Goal: Task Accomplishment & Management: Use online tool/utility

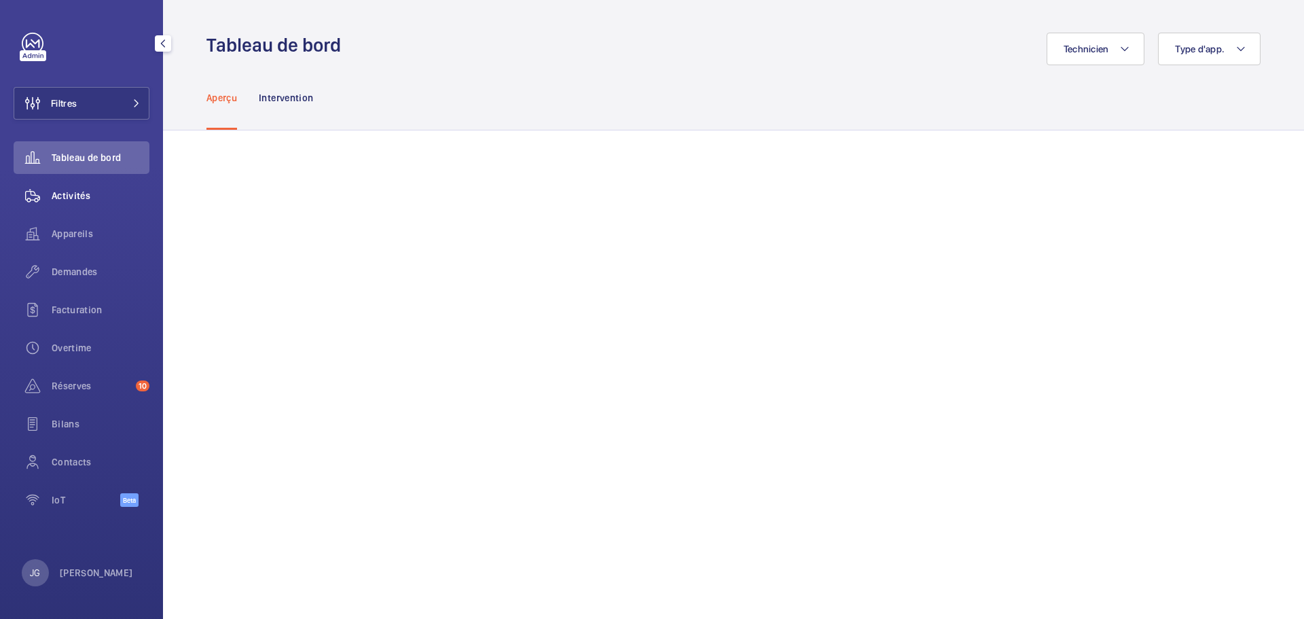
click at [79, 199] on span "Activités" at bounding box center [101, 196] width 98 height 14
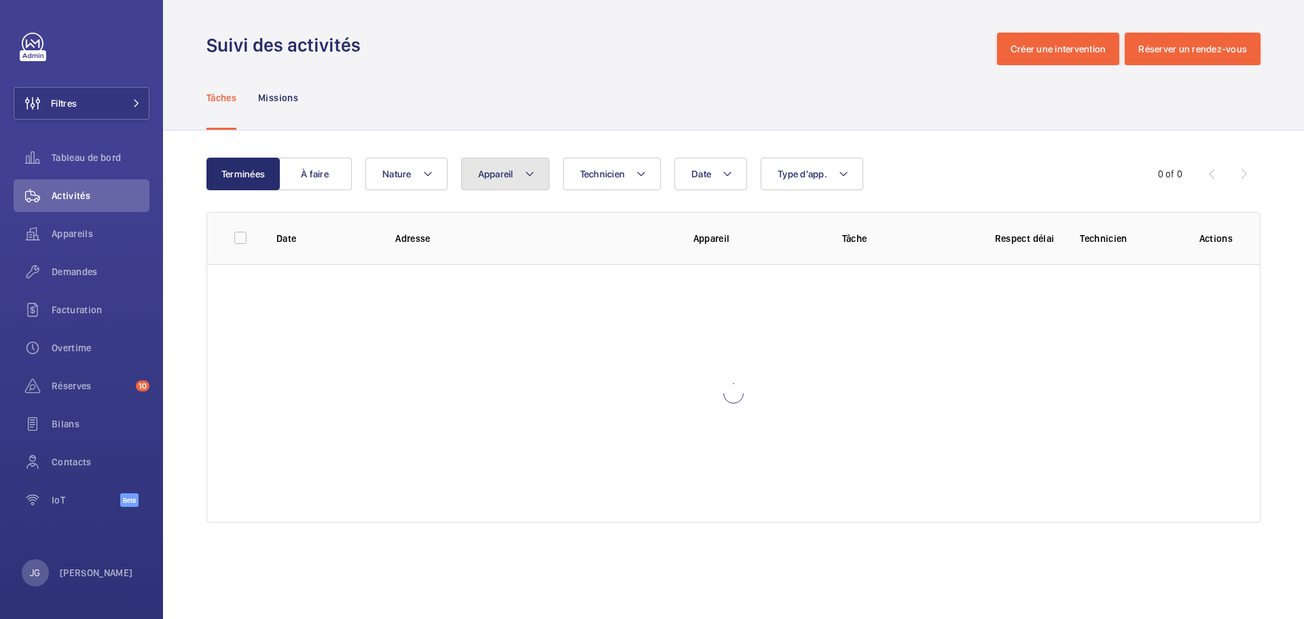
click at [490, 179] on span "Appareil" at bounding box center [495, 173] width 35 height 11
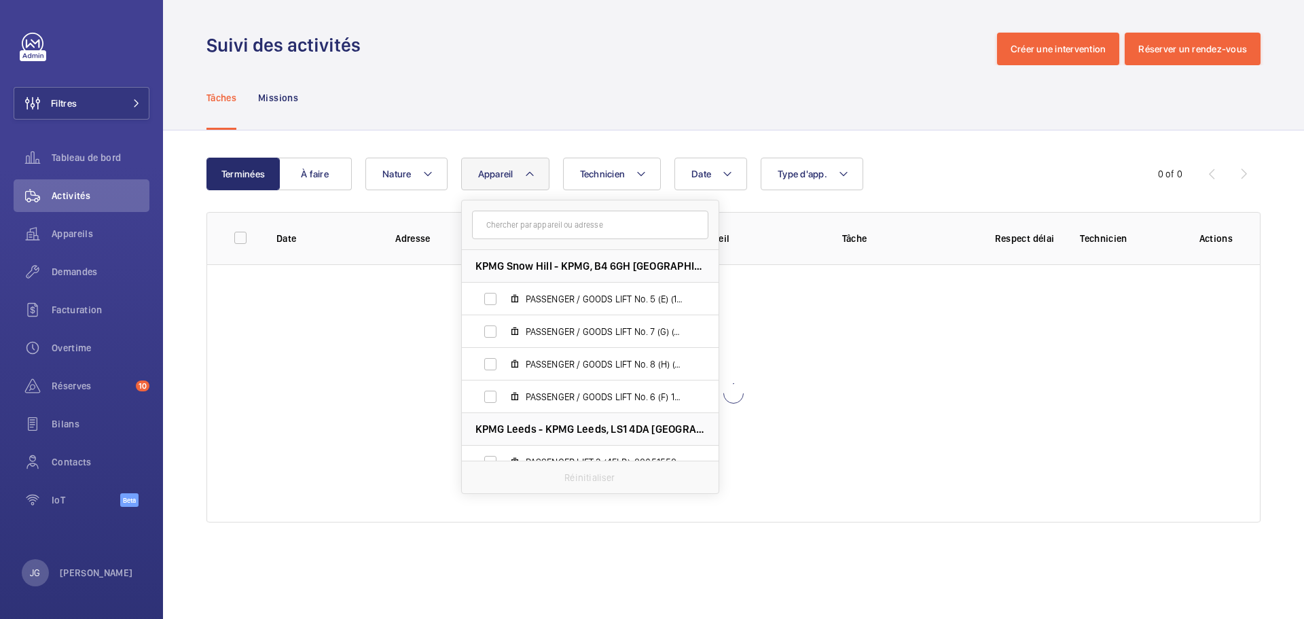
click at [508, 226] on input "text" at bounding box center [590, 225] width 236 height 29
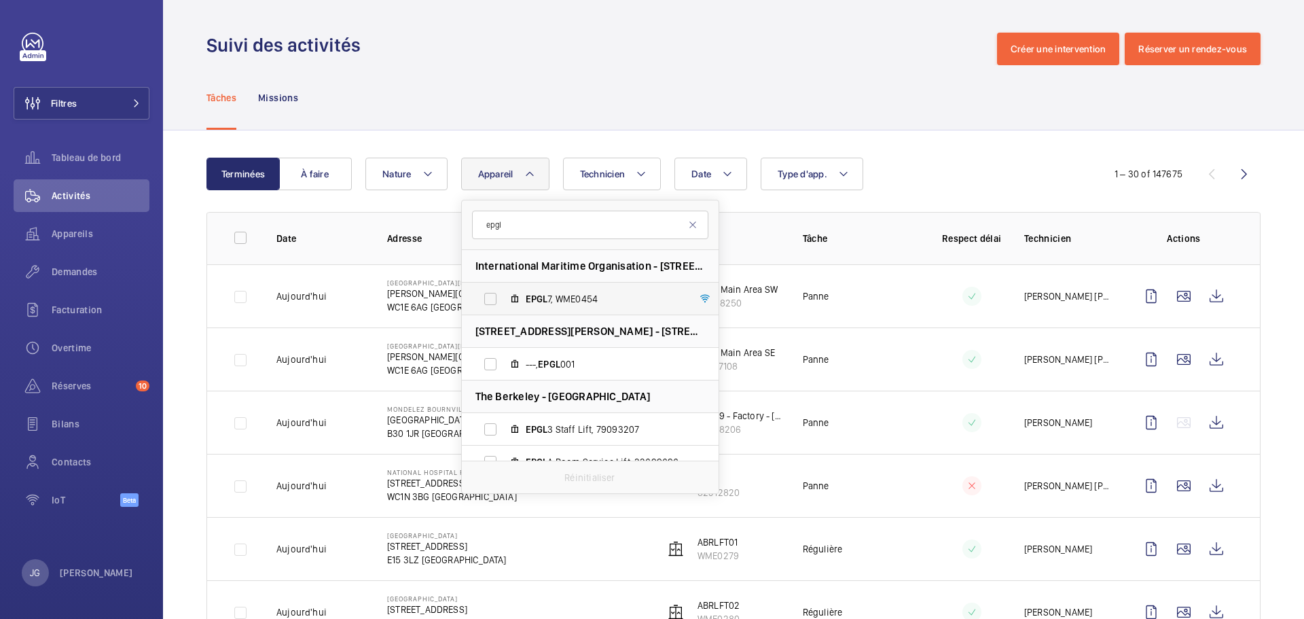
type input "epgl"
click at [555, 313] on label "EPGL 7, WME0454" at bounding box center [579, 299] width 235 height 33
click at [504, 313] on input "EPGL 7, WME0454" at bounding box center [490, 298] width 27 height 27
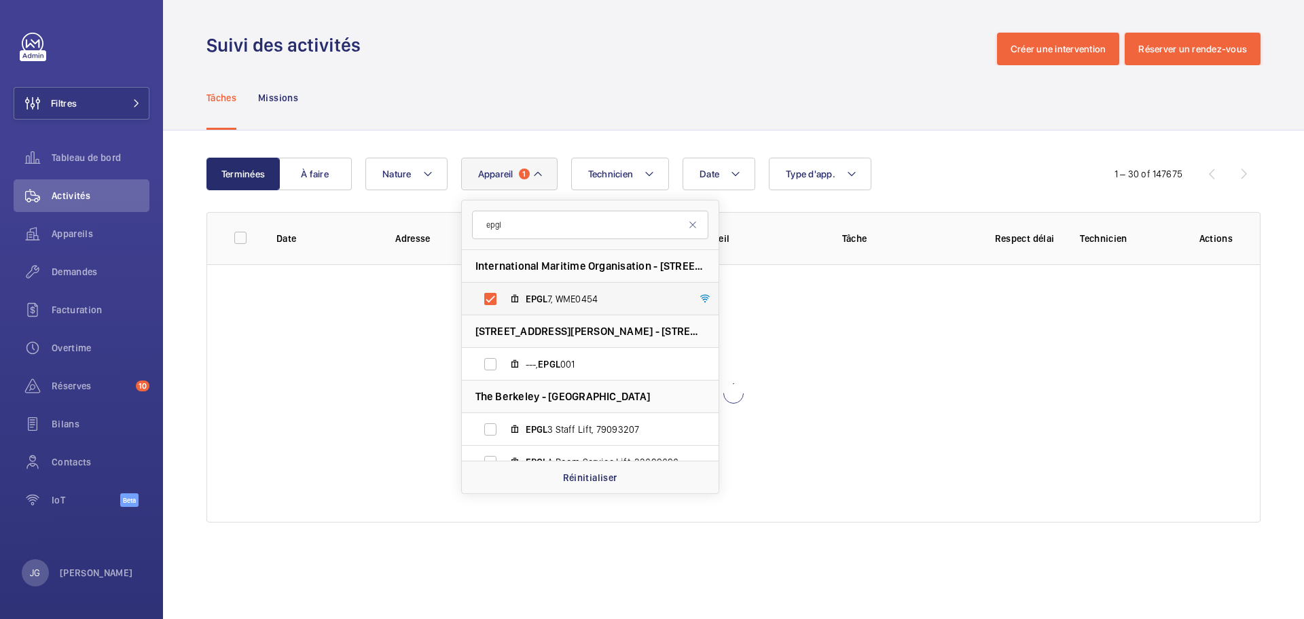
click at [553, 308] on label "EPGL 7, WME0454" at bounding box center [579, 299] width 235 height 33
click at [504, 308] on input "EPGL 7, WME0454" at bounding box center [490, 298] width 27 height 27
checkbox input "false"
click at [524, 225] on input "epgl" at bounding box center [590, 225] width 236 height 29
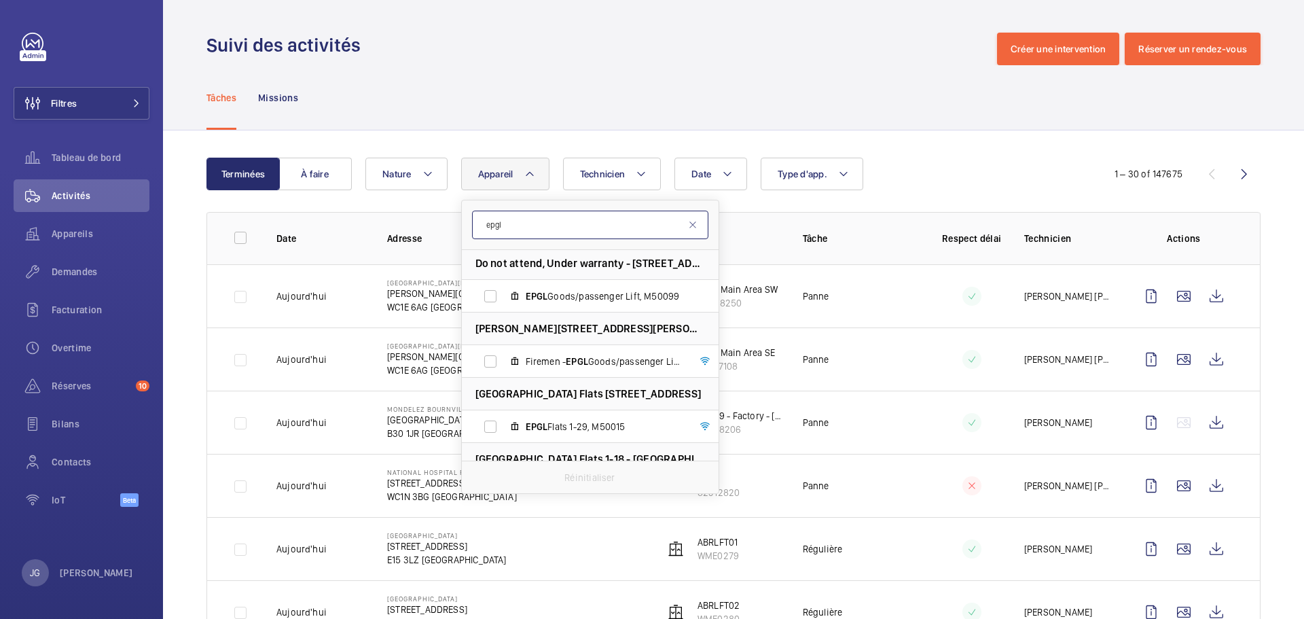
scroll to position [951, 0]
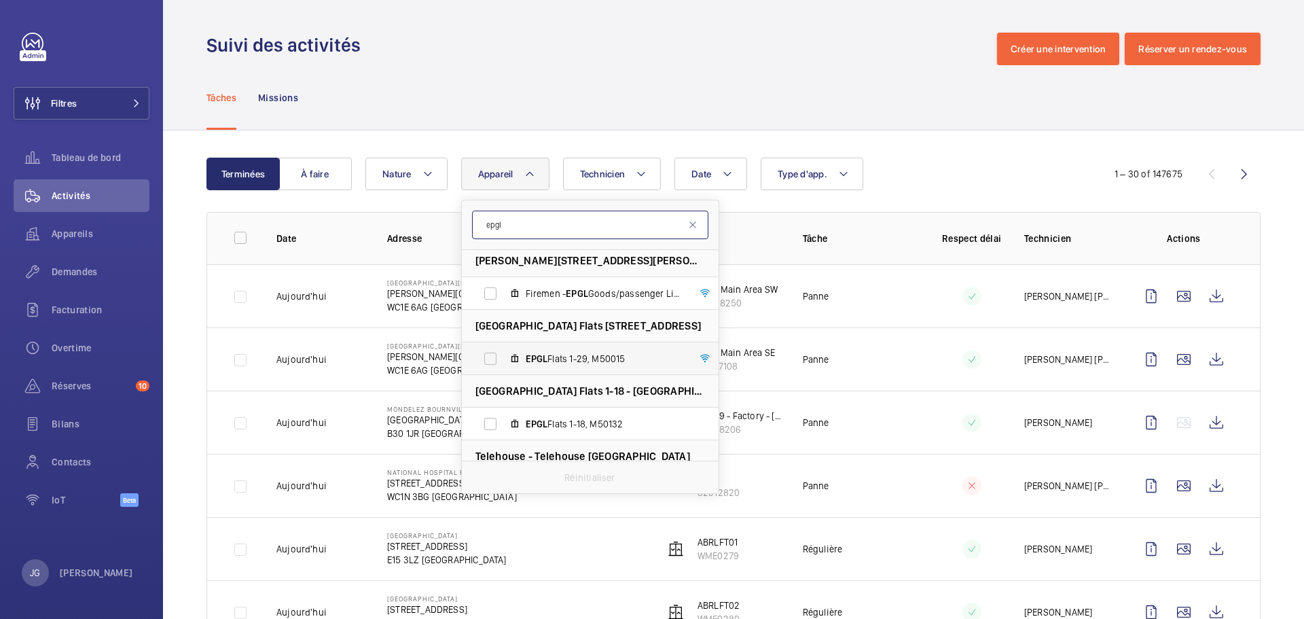
type input "epgl"
click at [529, 362] on span "EPGL" at bounding box center [537, 358] width 22 height 11
click at [504, 362] on input "EPGL Flats 1-29, M50015" at bounding box center [490, 358] width 27 height 27
checkbox input "true"
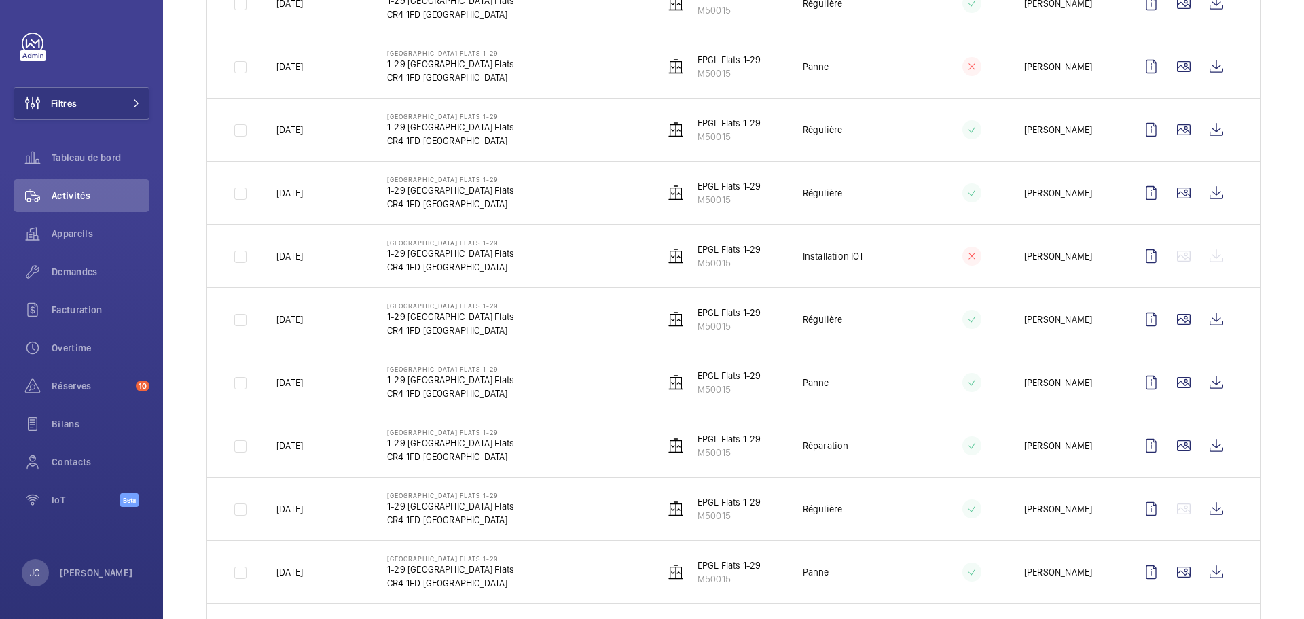
scroll to position [351, 0]
